Goal: Use online tool/utility

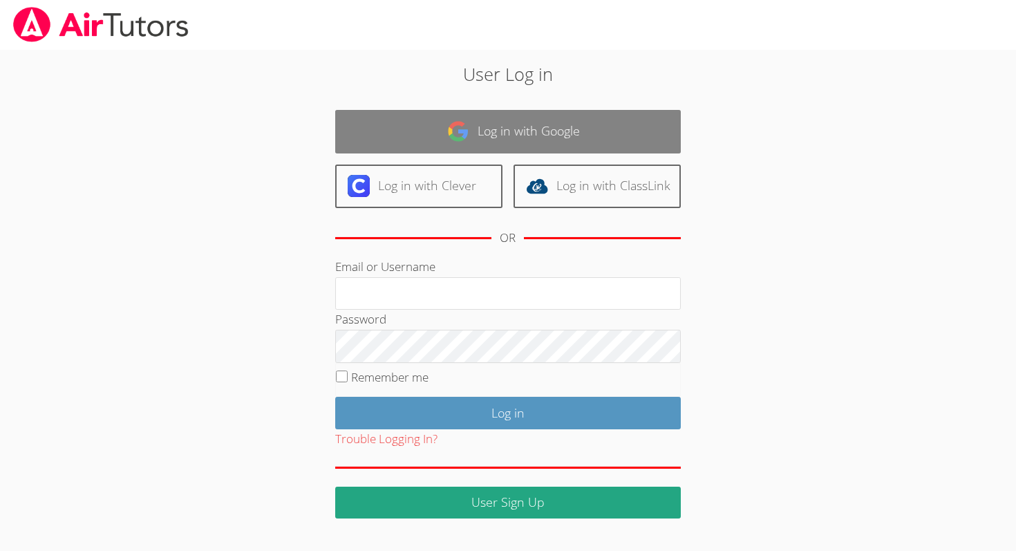
click at [570, 132] on link "Log in with Google" at bounding box center [508, 132] width 346 height 44
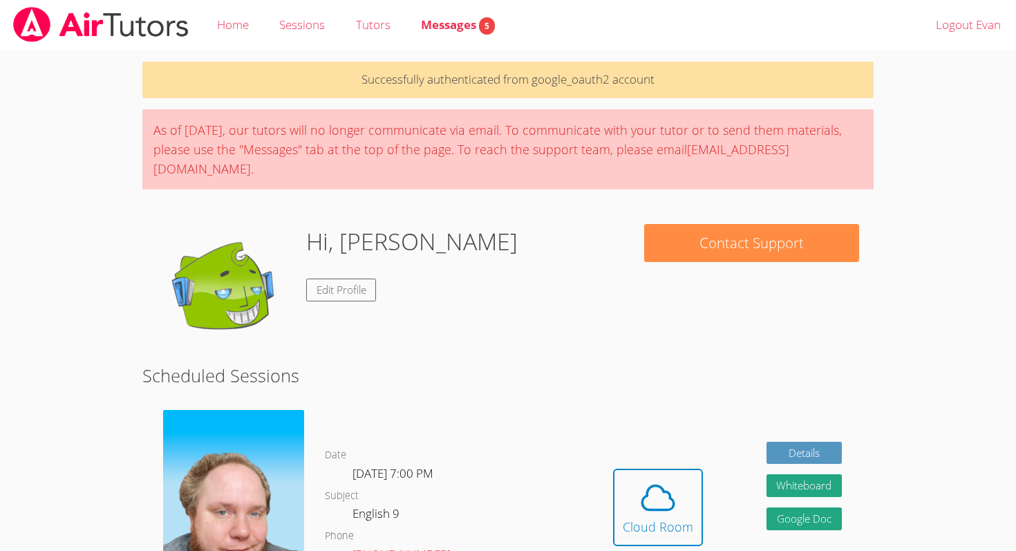
click at [905, 208] on body "Home Sessions Tutors Messages 5 Logout [PERSON_NAME] Successfully authenticated…" at bounding box center [508, 275] width 1016 height 551
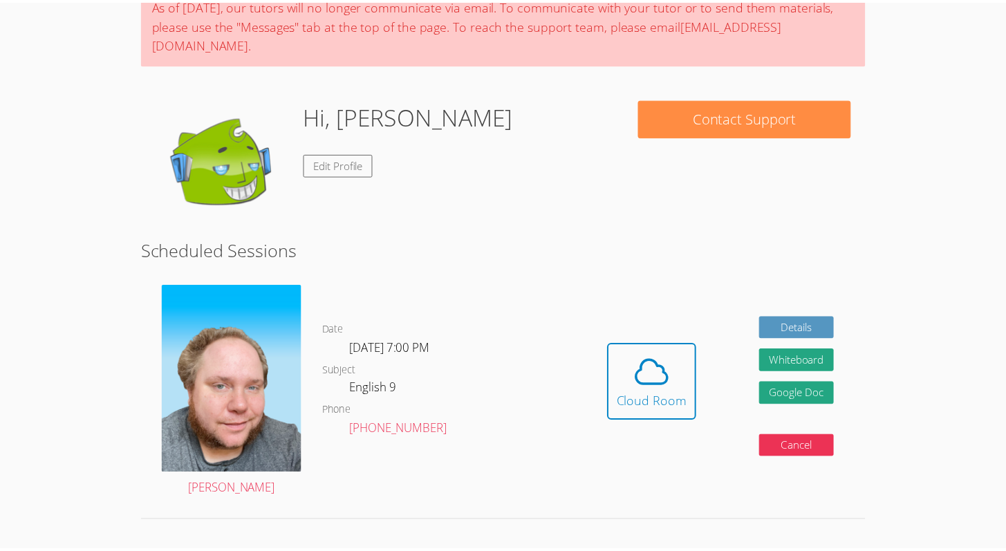
scroll to position [167, 0]
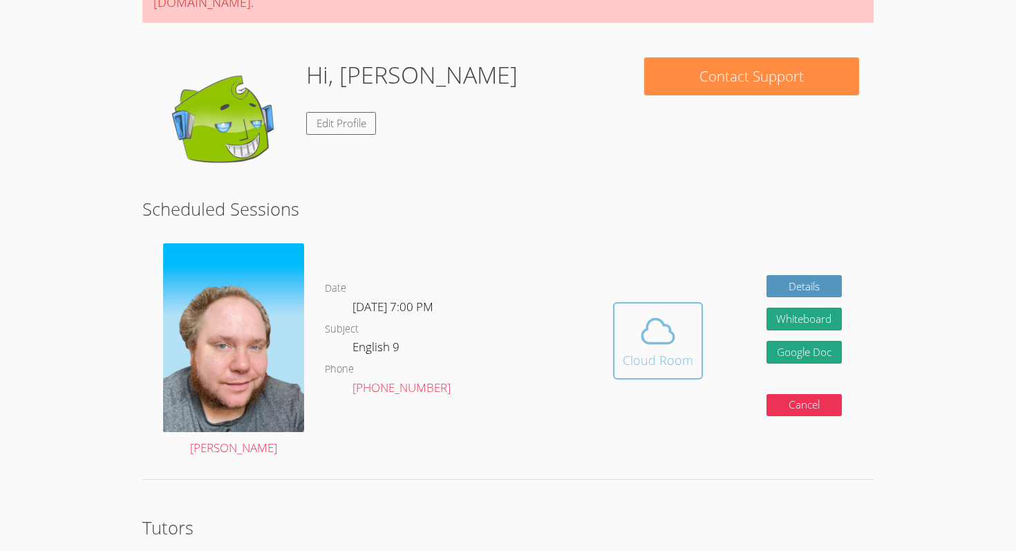
click at [673, 312] on icon at bounding box center [658, 331] width 39 height 39
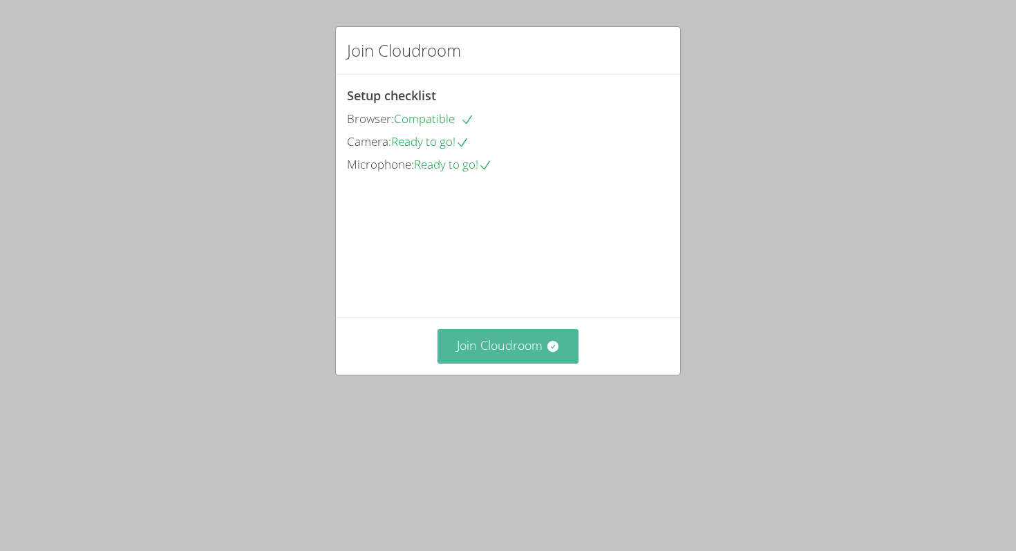
click at [460, 363] on button "Join Cloudroom" at bounding box center [509, 346] width 142 height 34
click at [505, 363] on button "Join Cloudroom" at bounding box center [509, 346] width 142 height 34
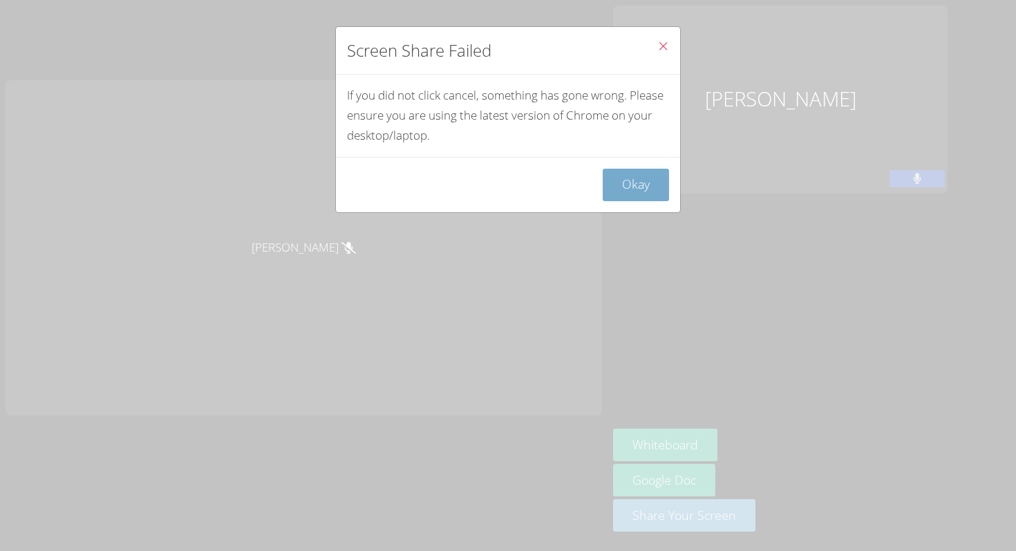
click at [630, 189] on button "Okay" at bounding box center [636, 185] width 66 height 32
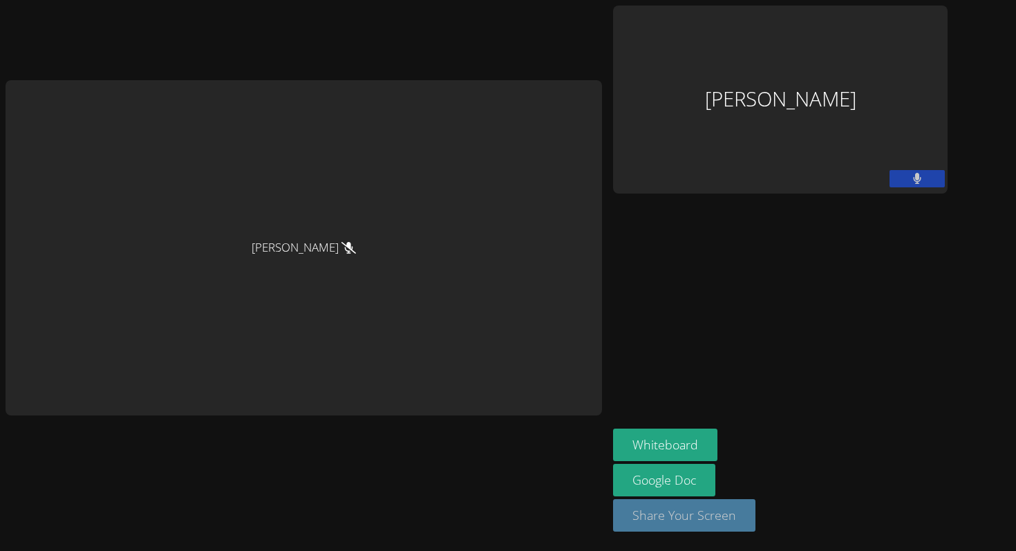
click at [732, 517] on button "Share Your Screen" at bounding box center [684, 515] width 142 height 32
